Goal: Find specific page/section

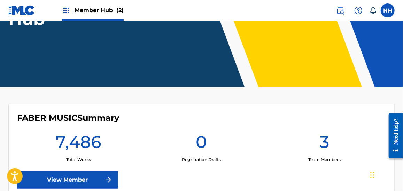
scroll to position [174, 0]
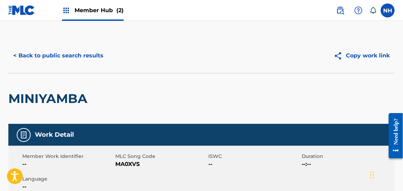
click at [45, 68] on div "< Back to public search results Copy work link" at bounding box center [201, 55] width 387 height 35
click at [53, 52] on button "< Back to public search results" at bounding box center [58, 55] width 100 height 17
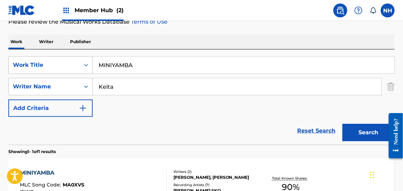
scroll to position [188, 0]
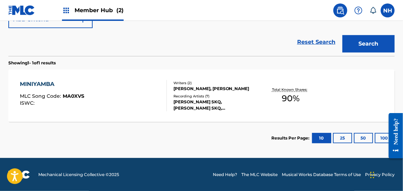
click at [262, 64] on section "Showing 1 - 1 of 1 results" at bounding box center [201, 61] width 387 height 10
